Goal: Use online tool/utility: Use online tool/utility

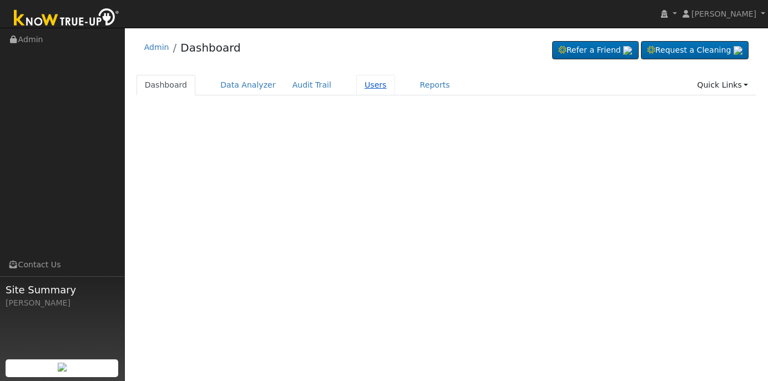
click at [356, 85] on link "Users" at bounding box center [375, 85] width 39 height 21
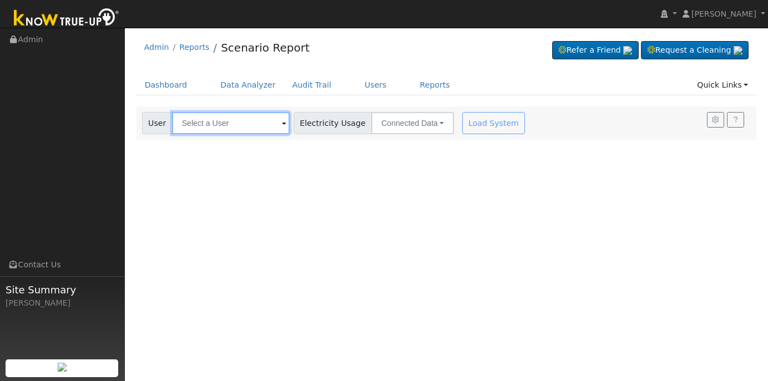
click at [212, 119] on input "text" at bounding box center [231, 123] width 118 height 22
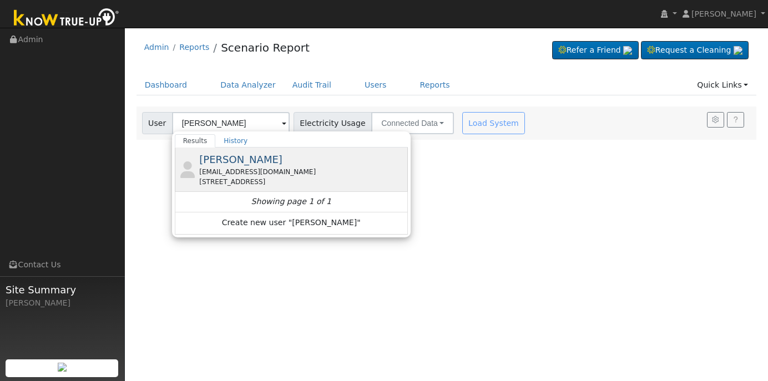
click at [227, 177] on div "[STREET_ADDRESS]" at bounding box center [302, 182] width 206 height 10
type input "[PERSON_NAME]"
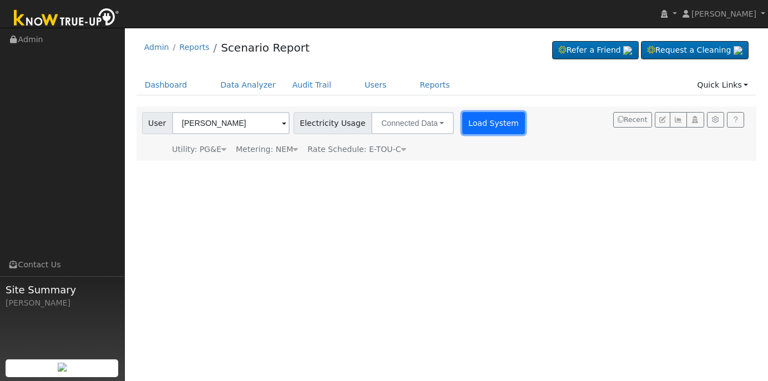
click at [470, 126] on button "Load System" at bounding box center [493, 123] width 63 height 22
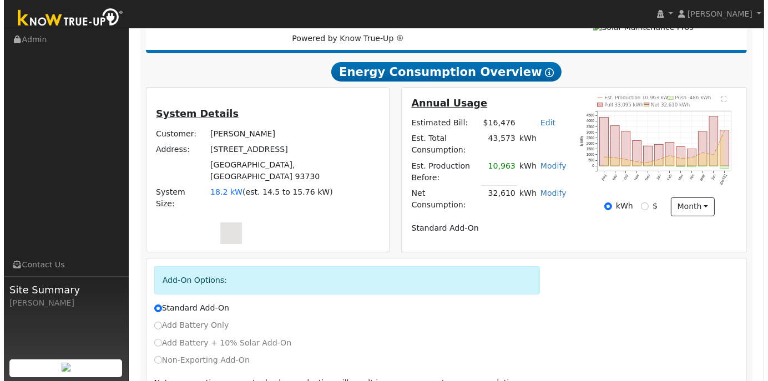
scroll to position [186, 0]
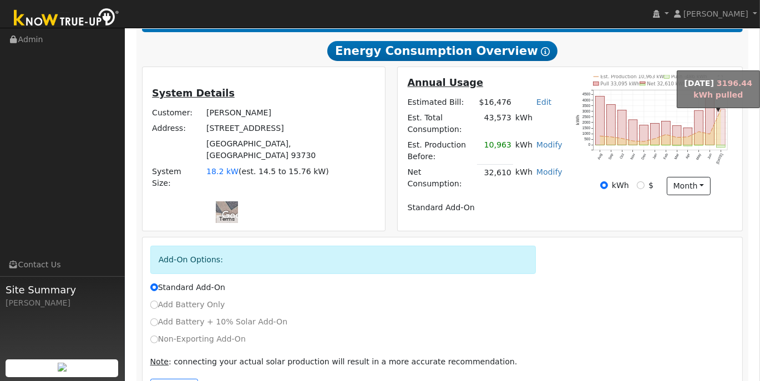
click at [723, 126] on rect "onclick=""" at bounding box center [721, 127] width 9 height 36
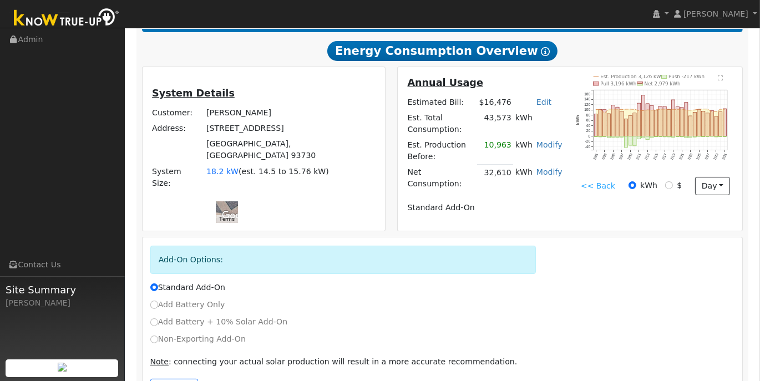
click at [721, 81] on text "" at bounding box center [720, 78] width 5 height 6
